Goal: Task Accomplishment & Management: Manage account settings

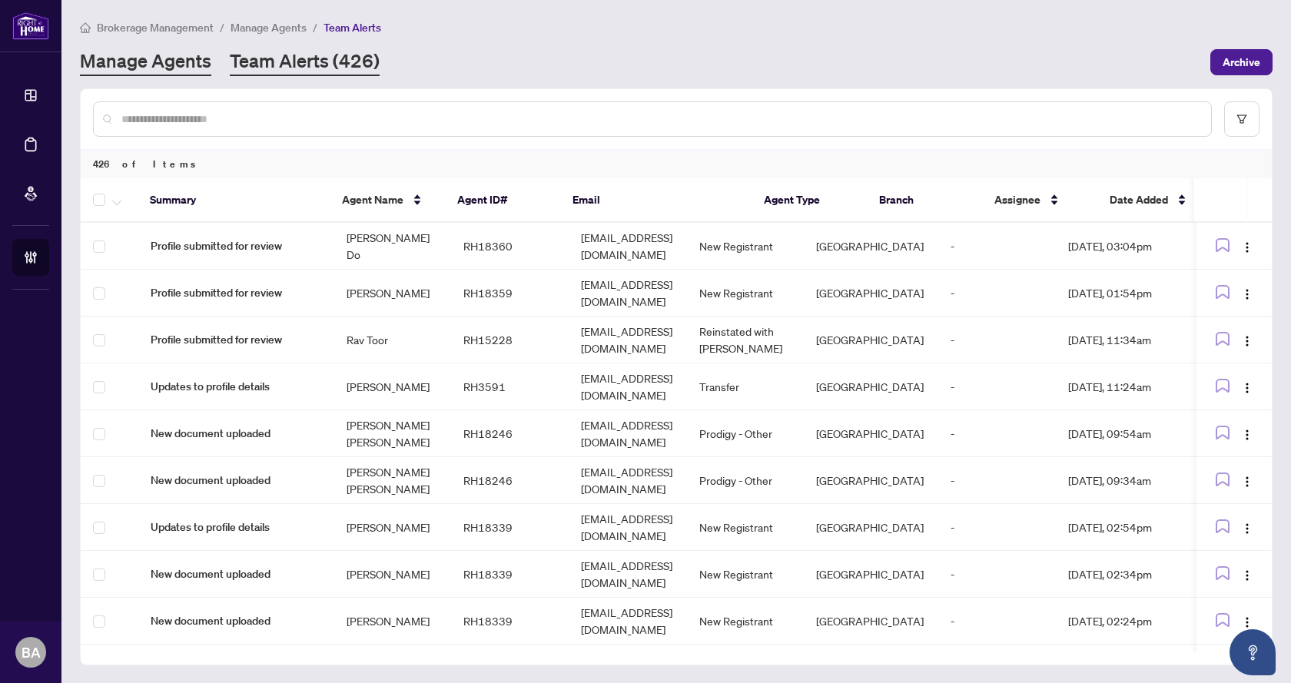
click at [148, 56] on link "Manage Agents" at bounding box center [145, 62] width 131 height 28
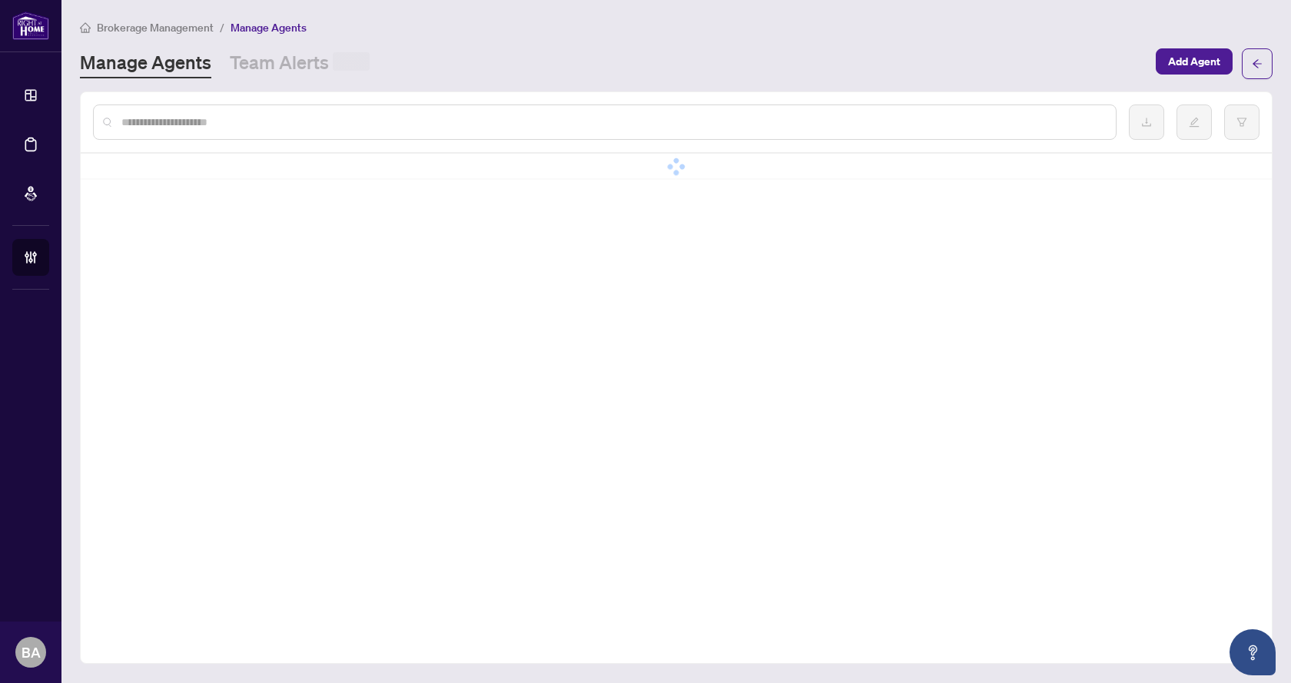
click at [245, 42] on div "Brokerage Management / Manage Agents Manage Agents Team Alerts Add Agent" at bounding box center [676, 48] width 1192 height 61
click at [246, 58] on link "Team Alerts (426)" at bounding box center [305, 64] width 150 height 28
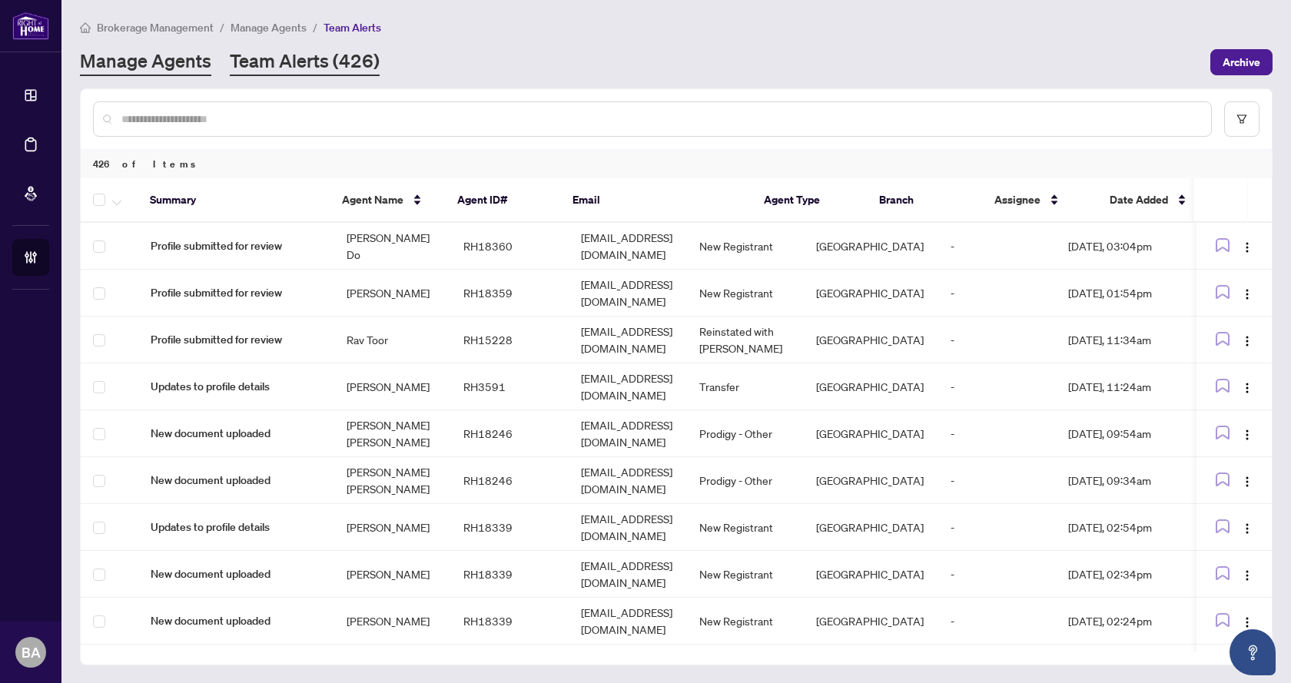
click at [162, 66] on link "Manage Agents" at bounding box center [145, 62] width 131 height 28
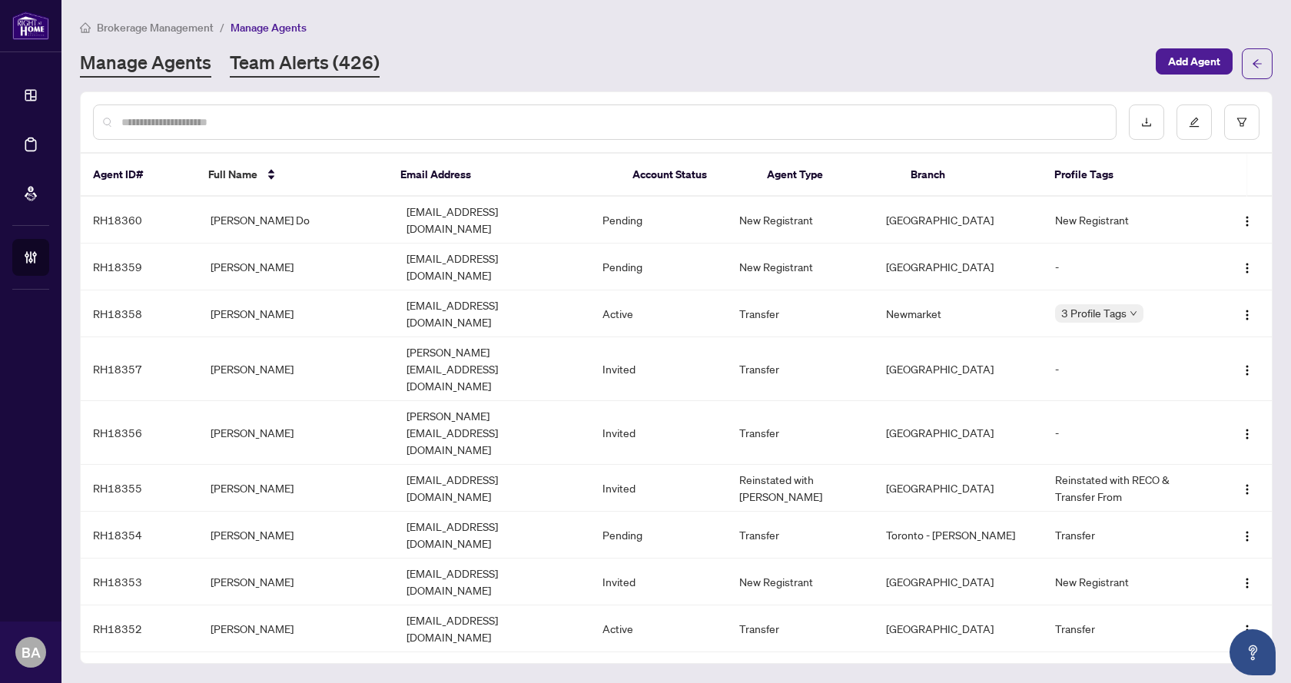
click at [345, 66] on link "Team Alerts (426)" at bounding box center [305, 64] width 150 height 28
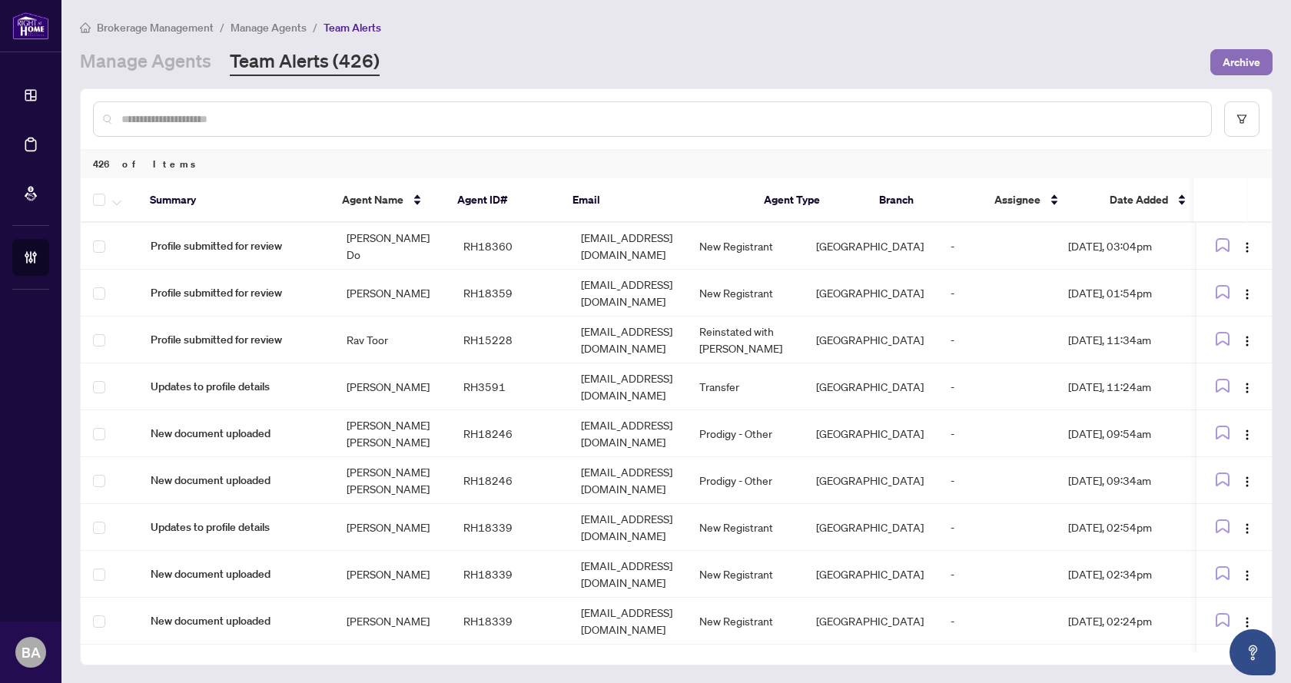
click at [1237, 54] on span "Archive" at bounding box center [1241, 62] width 38 height 25
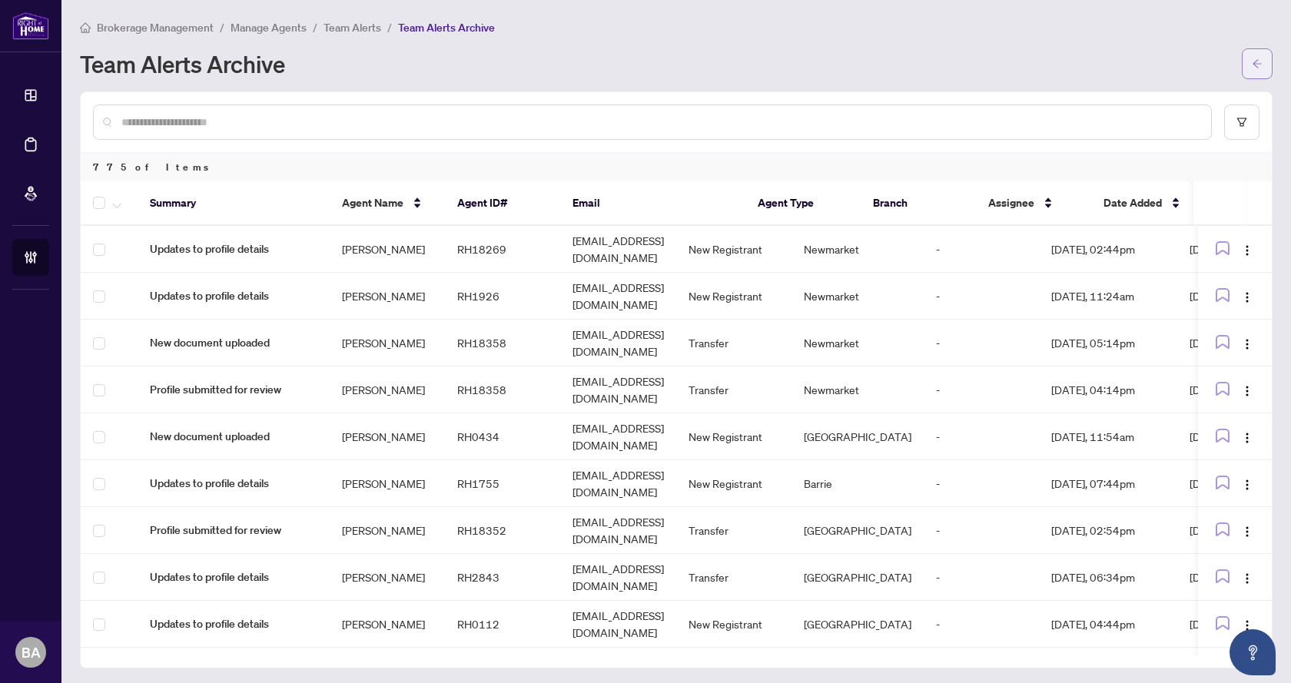
click at [1252, 61] on button "button" at bounding box center [1257, 63] width 31 height 31
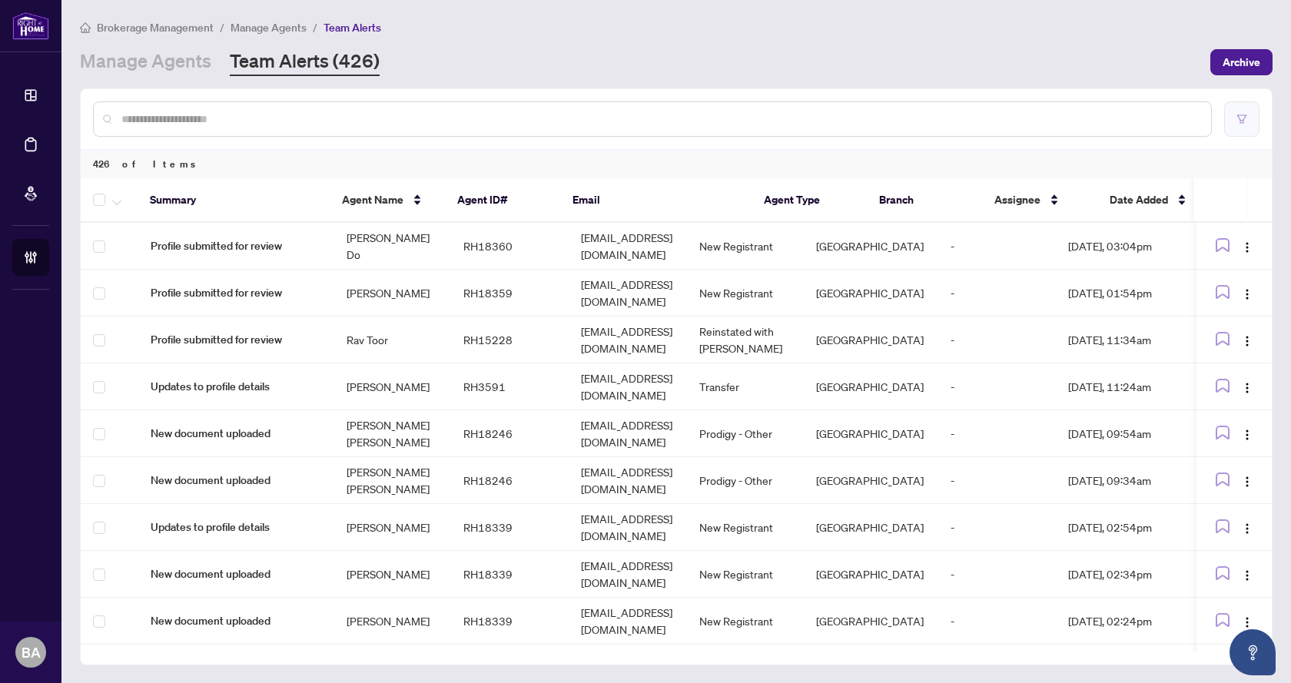
click at [1242, 134] on button "button" at bounding box center [1241, 118] width 35 height 35
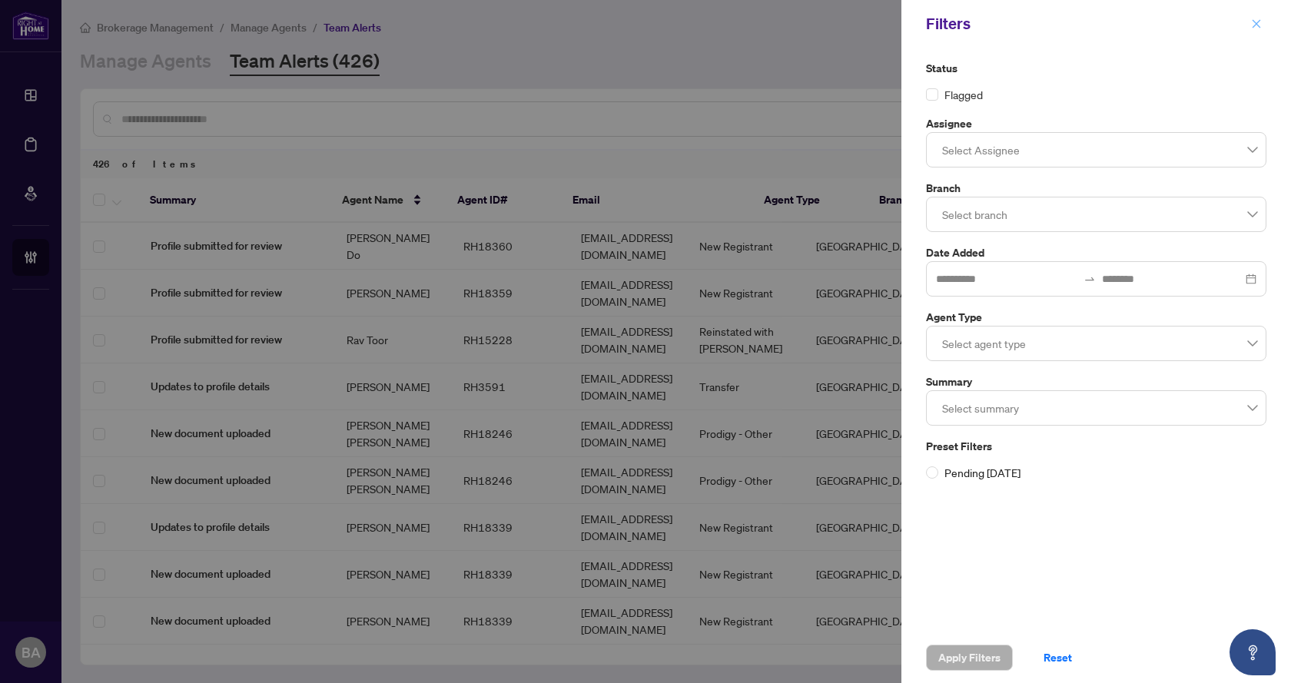
click at [1257, 29] on icon "close" at bounding box center [1256, 23] width 11 height 11
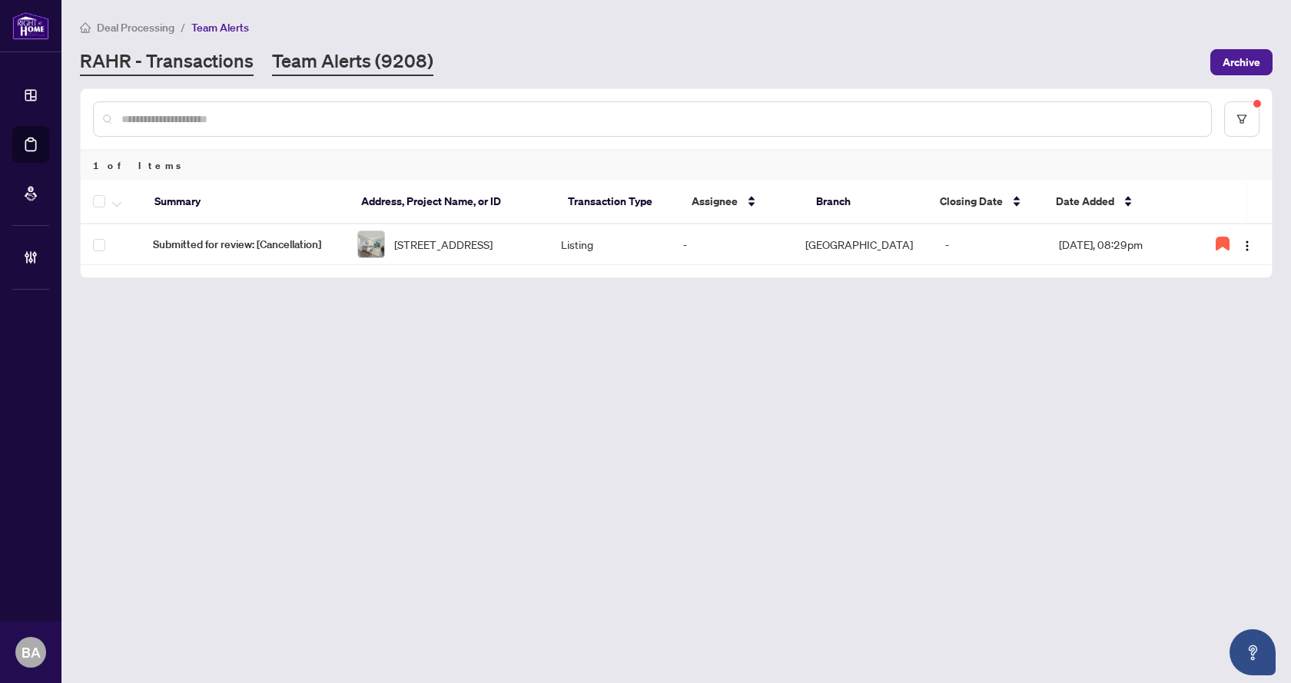
click at [237, 62] on link "RAHR - Transactions" at bounding box center [167, 62] width 174 height 28
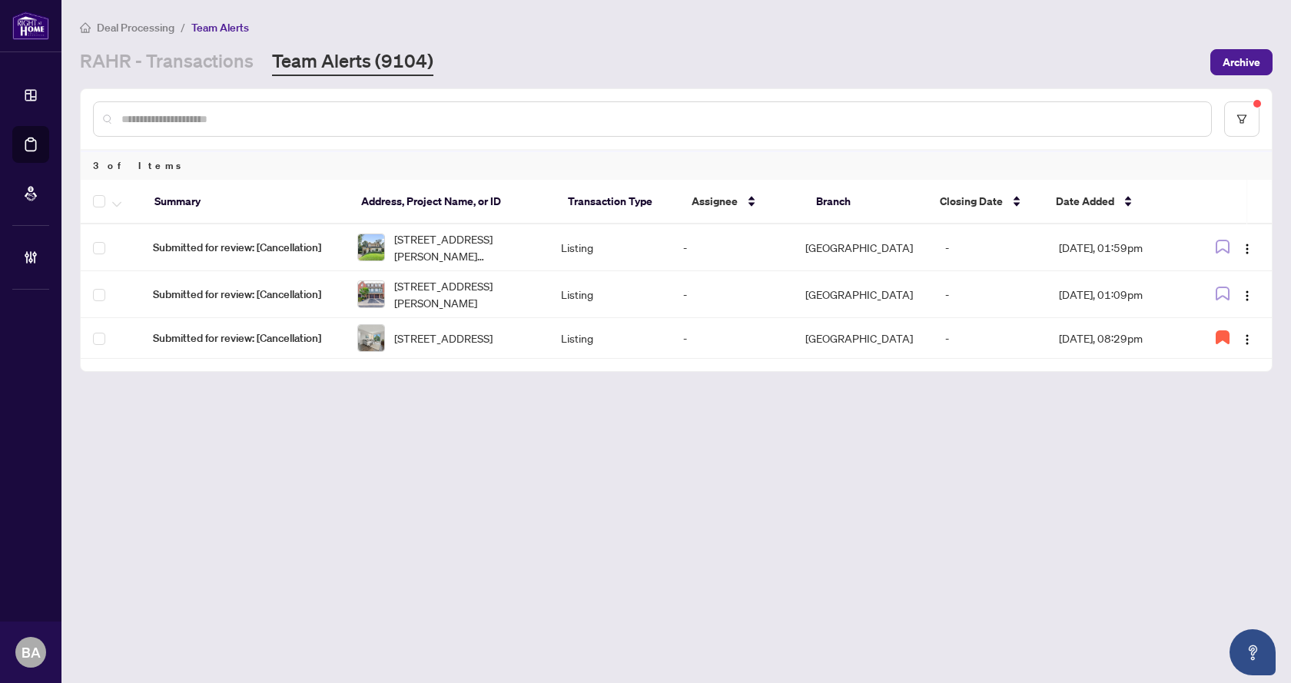
click at [197, 61] on link "RAHR - Transactions" at bounding box center [167, 62] width 174 height 28
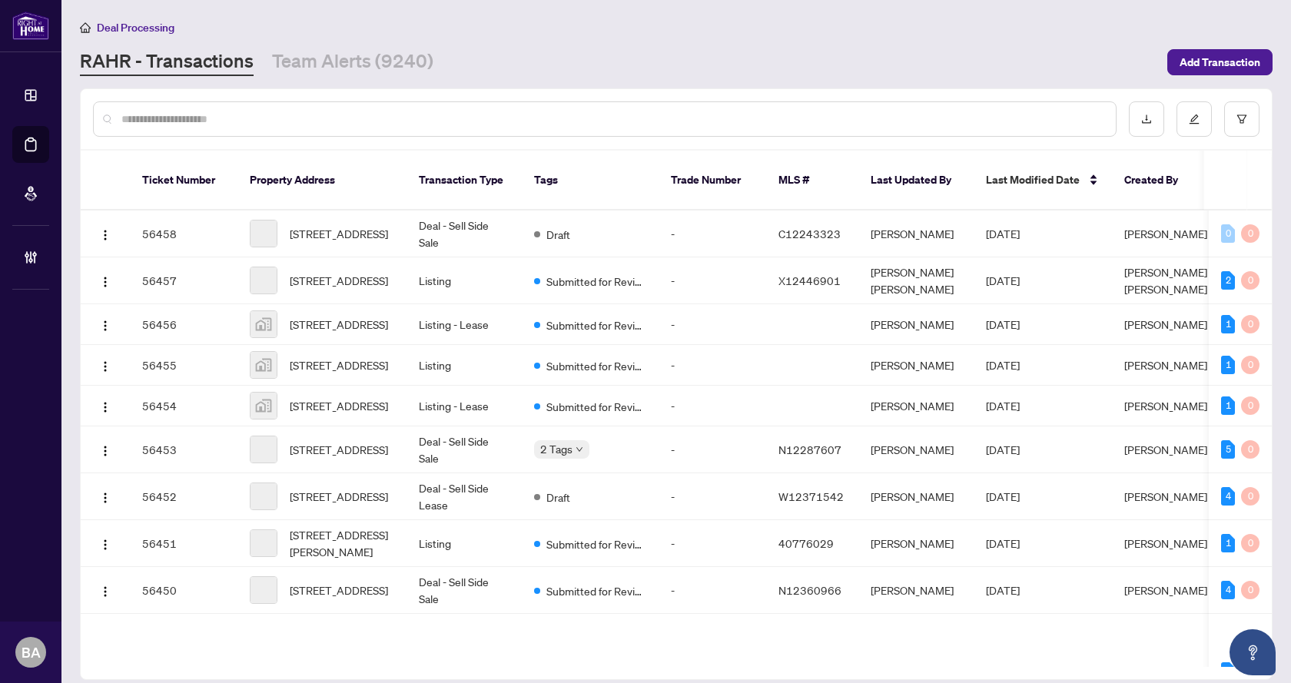
click at [244, 117] on input "text" at bounding box center [612, 119] width 982 height 17
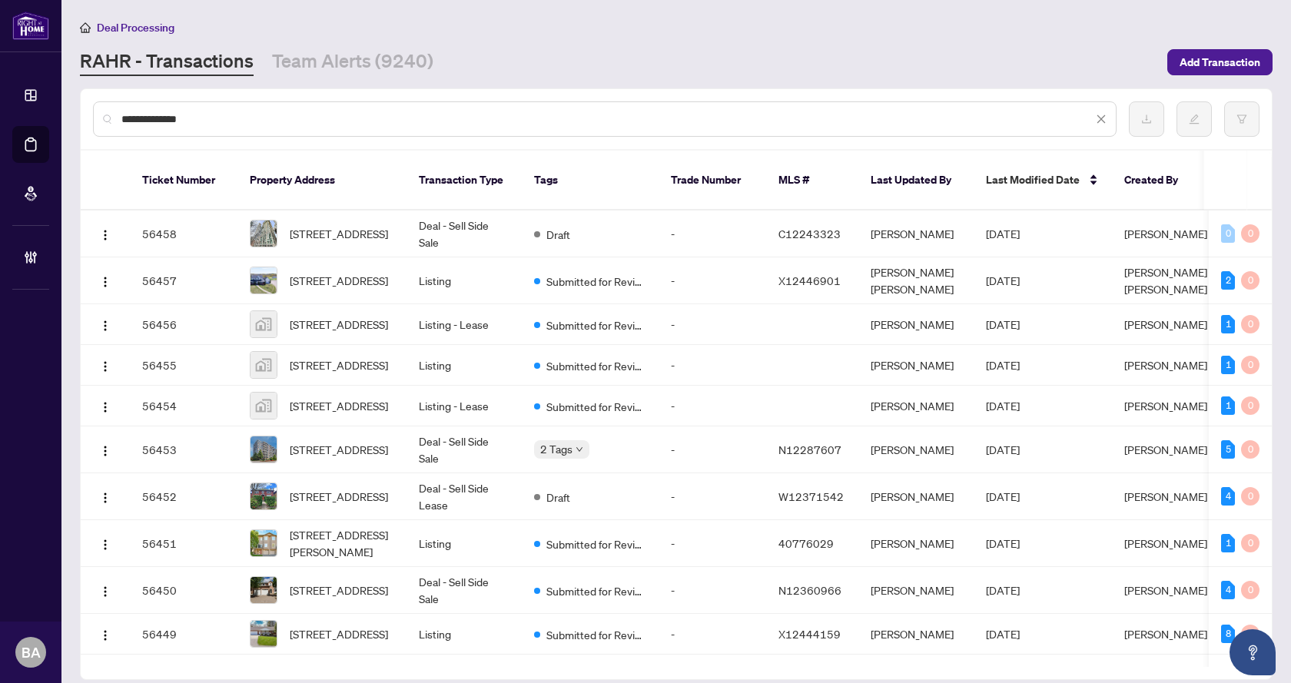
type input "**********"
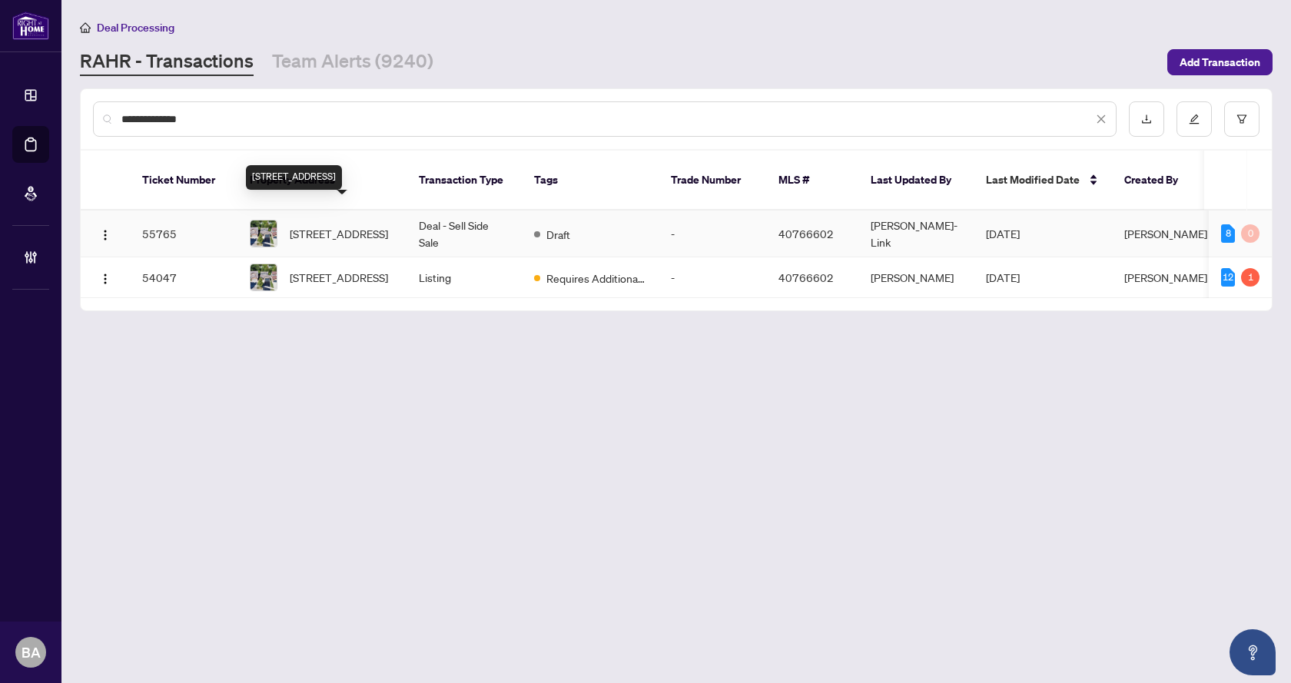
click at [378, 225] on span "[STREET_ADDRESS]" at bounding box center [339, 233] width 98 height 17
click at [347, 269] on span "[STREET_ADDRESS]" at bounding box center [339, 277] width 98 height 17
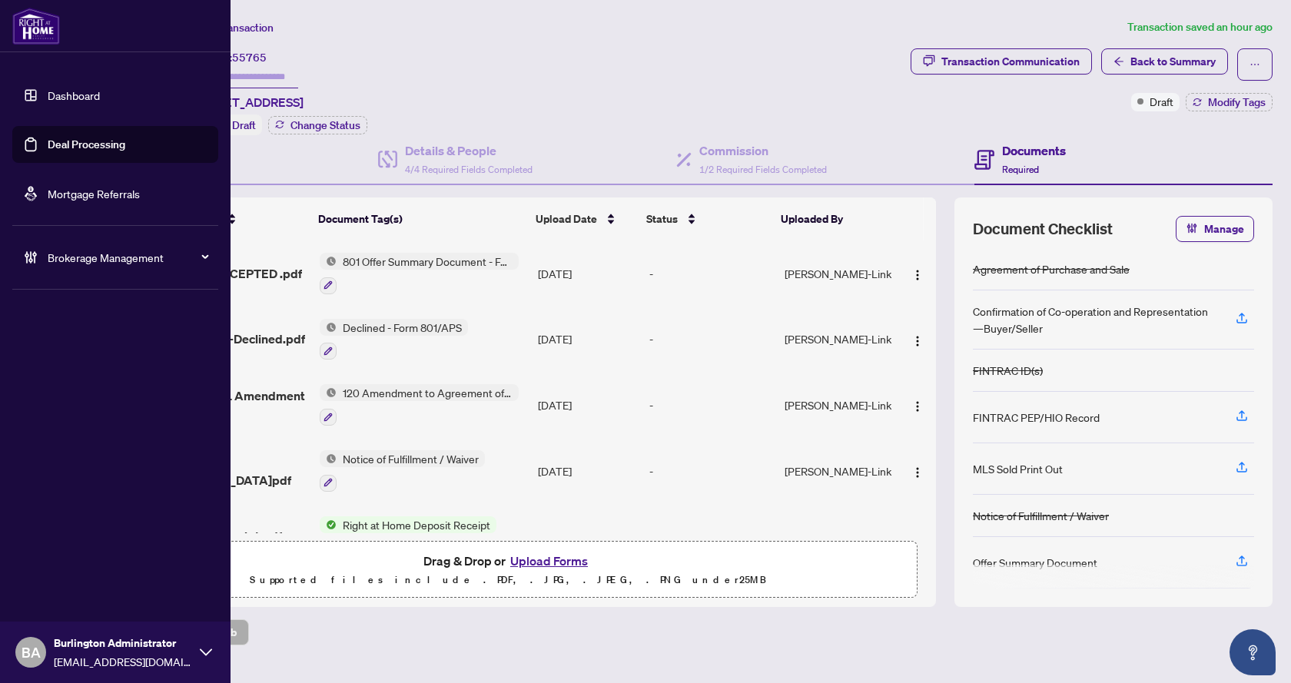
click at [77, 149] on link "Deal Processing" at bounding box center [87, 145] width 78 height 14
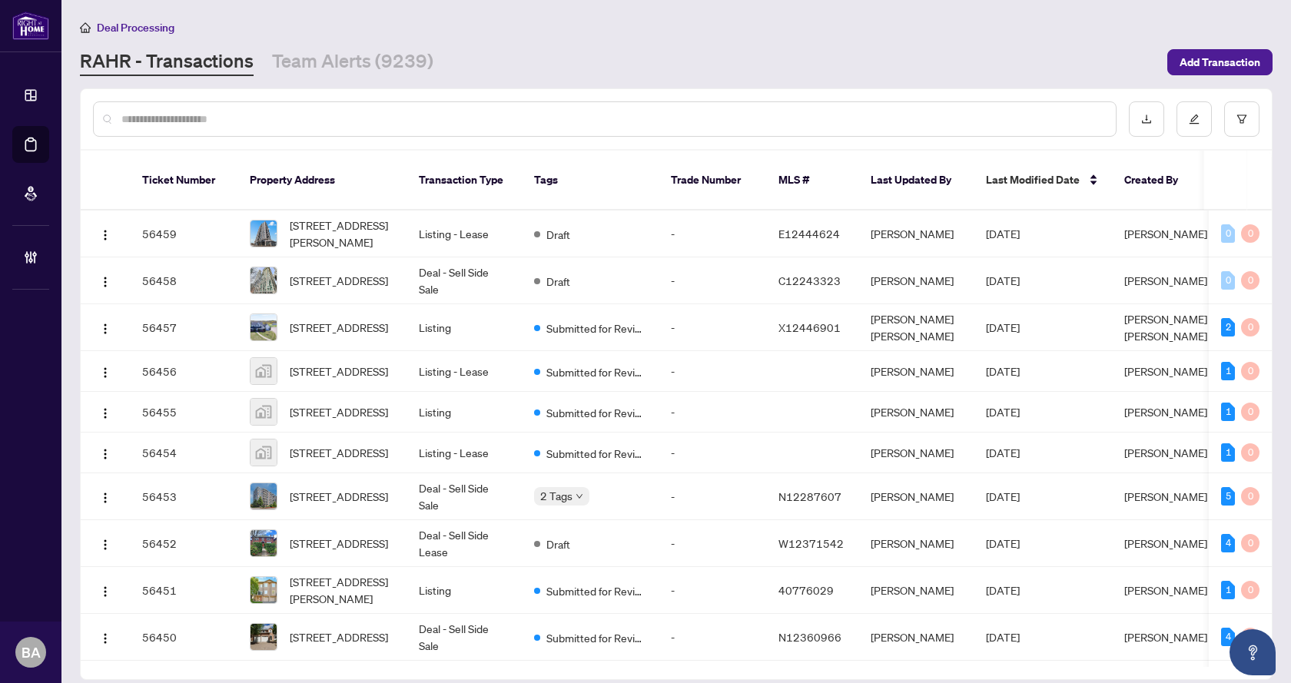
click at [273, 118] on input "text" at bounding box center [612, 119] width 982 height 17
click at [310, 73] on link "Team Alerts (9239)" at bounding box center [352, 62] width 161 height 28
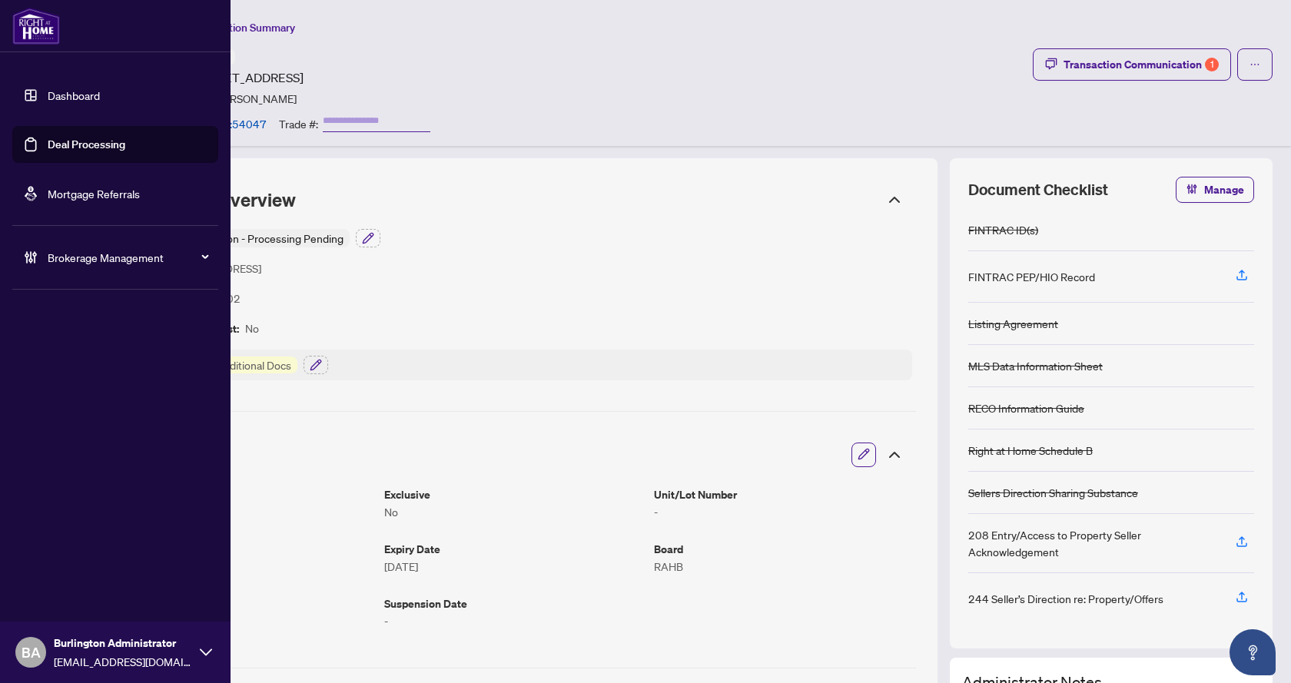
click at [68, 149] on link "Deal Processing" at bounding box center [87, 145] width 78 height 14
